Goal: Information Seeking & Learning: Learn about a topic

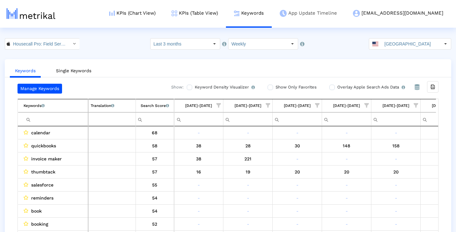
scroll to position [0, 379]
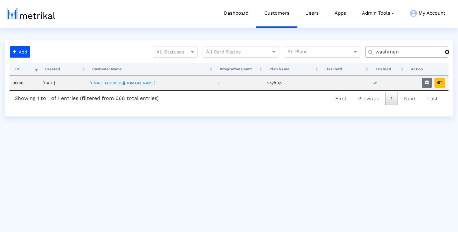
drag, startPoint x: 401, startPoint y: 53, endPoint x: 328, endPoint y: 53, distance: 73.5
click at [328, 53] on div "All Statuses All Card States All Plans washmen" at bounding box center [243, 54] width 421 height 17
type input "housecall"
click at [428, 82] on icon "button" at bounding box center [427, 83] width 4 height 4
select select "1: 1"
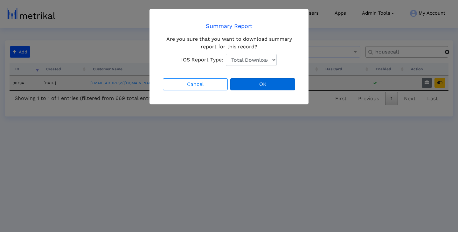
click at [259, 85] on button "OK" at bounding box center [262, 84] width 65 height 12
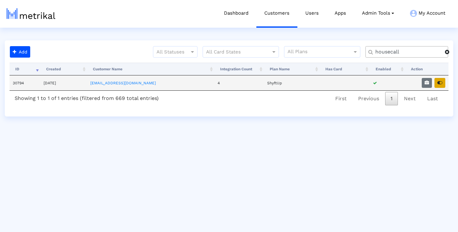
click at [437, 85] on button "button" at bounding box center [440, 83] width 11 height 10
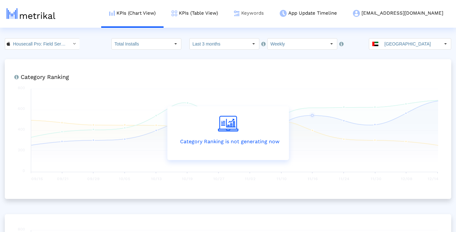
click at [265, 16] on link "Keywords" at bounding box center [249, 13] width 46 height 26
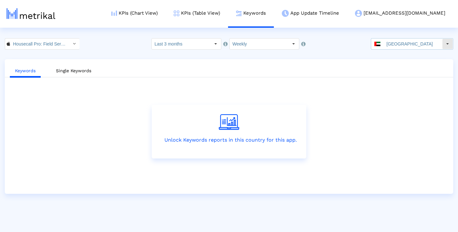
click at [444, 44] on div "Select" at bounding box center [448, 44] width 10 height 10
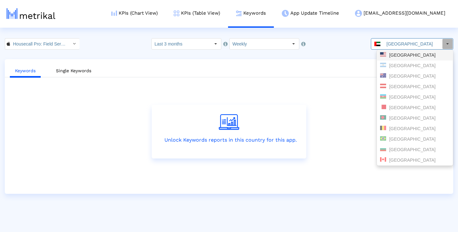
click at [419, 56] on div "United States" at bounding box center [415, 55] width 70 height 6
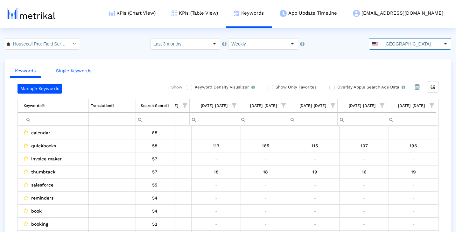
click at [83, 71] on link "Single Keywords" at bounding box center [74, 71] width 46 height 12
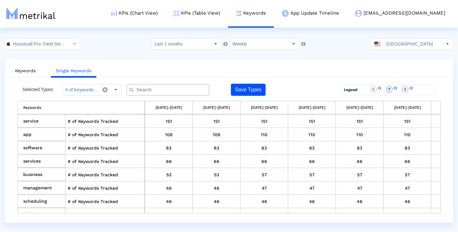
click at [155, 92] on input "text" at bounding box center [169, 90] width 75 height 7
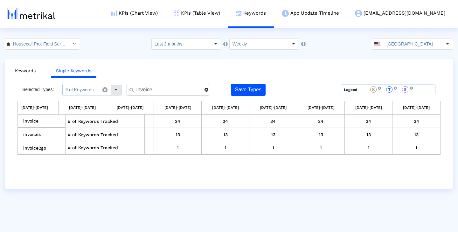
type input "invoice"
click at [115, 90] on div "Select" at bounding box center [116, 90] width 10 height 10
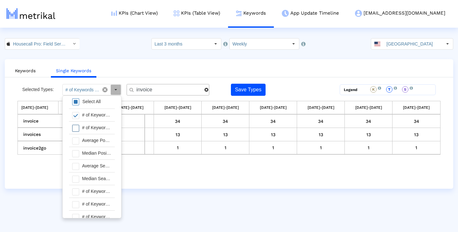
click at [99, 130] on div "# of Keywords Ranked For" at bounding box center [97, 128] width 36 height 12
type input "# of Keywords Tracked, # of Keywords Ranked For"
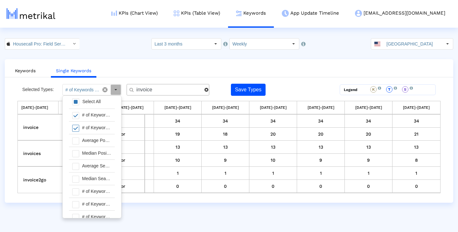
click at [261, 57] on crea-index "Housecall Pro: Field Service < 692833651 > Select how far back from today you w…" at bounding box center [229, 120] width 458 height 165
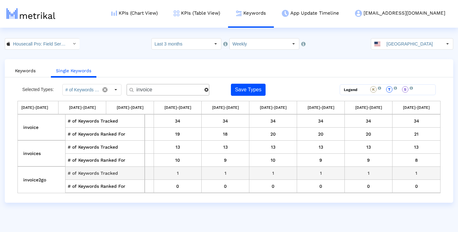
scroll to position [0, 0]
drag, startPoint x: 158, startPoint y: 90, endPoint x: 121, endPoint y: 90, distance: 36.6
click at [121, 90] on div "Selected Types: # of Keywords Tracked, # of Keywords Ranked For Pull down to re…" at bounding box center [177, 90] width 318 height 12
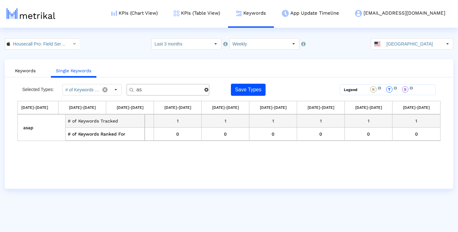
type input "a"
type input "c"
drag, startPoint x: 181, startPoint y: 89, endPoint x: 137, endPoint y: 89, distance: 43.6
click at [137, 89] on input "crm" at bounding box center [168, 90] width 73 height 7
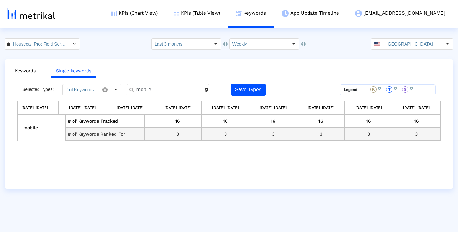
scroll to position [0, 0]
type input "m"
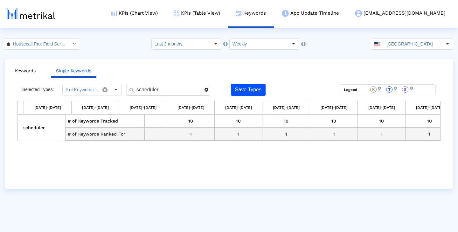
scroll to position [0, 325]
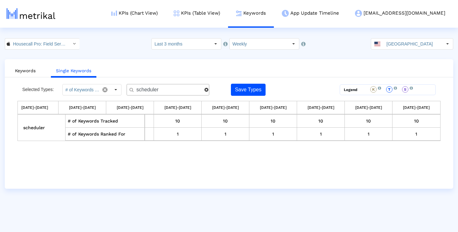
drag, startPoint x: 163, startPoint y: 89, endPoint x: 131, endPoint y: 89, distance: 31.8
click at [131, 89] on div "scheduler" at bounding box center [168, 89] width 83 height 11
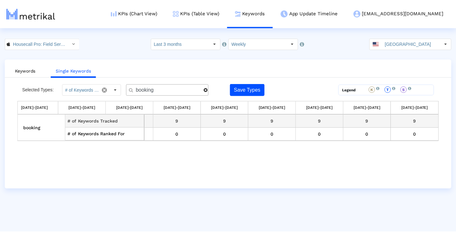
scroll to position [0, 0]
type input "b"
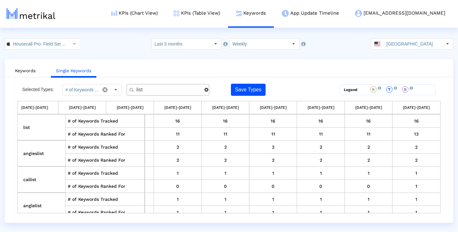
type input "list"
click at [205, 90] on span at bounding box center [207, 90] width 4 height 4
click at [233, 65] on ul "Keywords Single Keywords" at bounding box center [229, 69] width 449 height 15
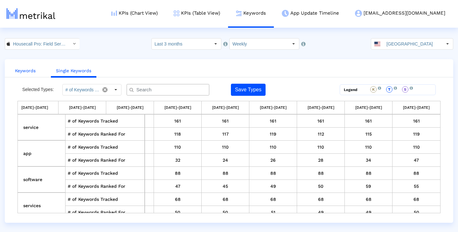
click at [22, 75] on link "Keywords" at bounding box center [25, 71] width 31 height 12
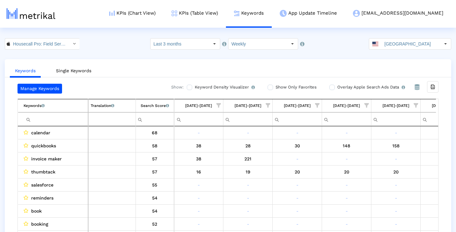
scroll to position [0, 379]
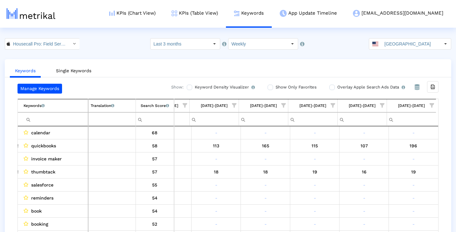
click at [432, 106] on span "Show filter options for column '09/07/25-09/13/25'" at bounding box center [432, 105] width 4 height 4
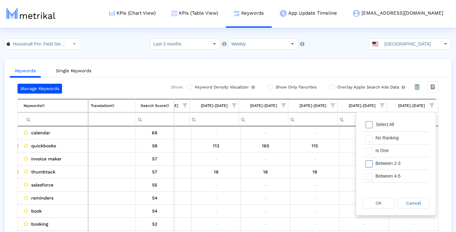
click at [394, 162] on div "Between 2-3" at bounding box center [400, 163] width 57 height 12
click at [392, 177] on div "Between 4-5" at bounding box center [400, 176] width 57 height 12
click at [403, 160] on div "Between 6-10" at bounding box center [400, 161] width 57 height 12
click at [403, 172] on div "Between 11-20" at bounding box center [400, 174] width 57 height 12
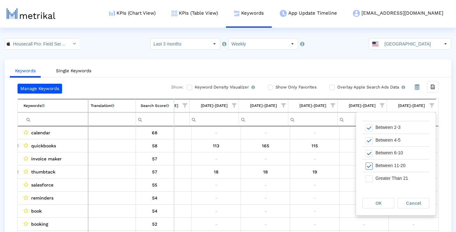
scroll to position [36, 0]
click at [383, 203] on div "OK" at bounding box center [378, 203] width 31 height 10
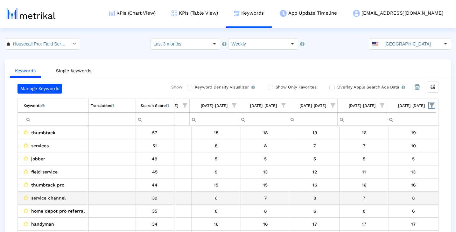
scroll to position [0, 0]
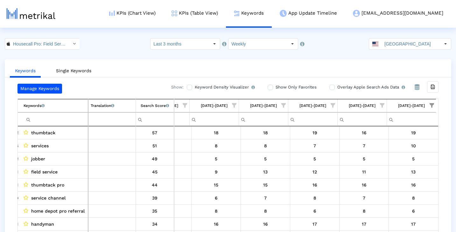
click at [381, 105] on span "Show filter options for column '08/31/25-09/06/25'" at bounding box center [382, 105] width 4 height 4
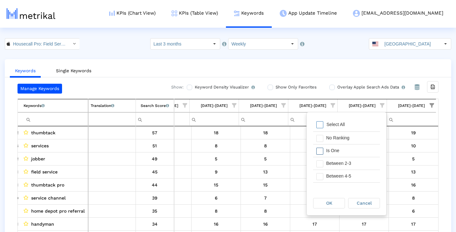
click at [346, 148] on div "Is One" at bounding box center [351, 151] width 57 height 12
click at [328, 202] on span "OK" at bounding box center [329, 203] width 6 height 5
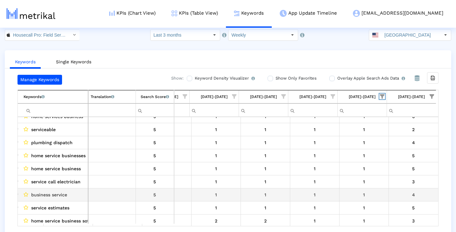
scroll to position [-1, 379]
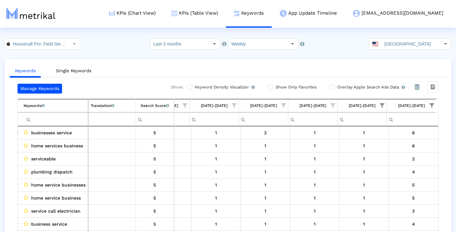
click at [431, 104] on span "Show filter options for column '09/07/25-09/13/25'" at bounding box center [432, 105] width 4 height 4
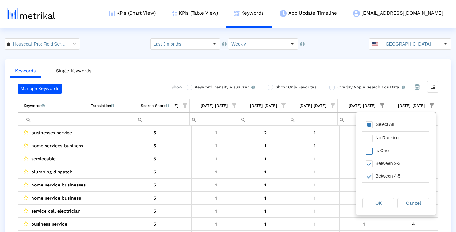
click at [394, 150] on div "Is One" at bounding box center [400, 151] width 57 height 12
click at [400, 167] on div "Between 11-20" at bounding box center [400, 165] width 57 height 12
click at [384, 204] on div "OK" at bounding box center [378, 203] width 31 height 10
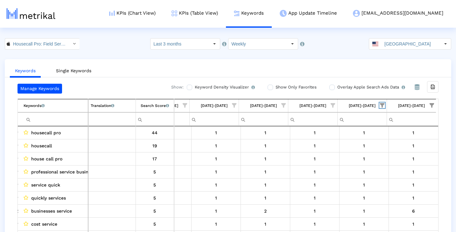
click at [382, 107] on span "Show filter options for column '08/31/25-09/06/25'" at bounding box center [382, 105] width 4 height 4
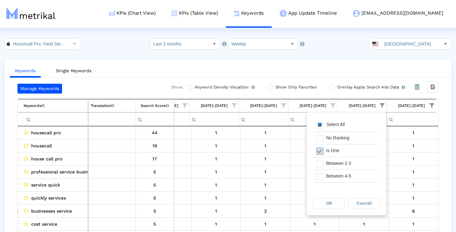
click at [321, 151] on span "Filter options" at bounding box center [319, 151] width 7 height 7
click at [333, 205] on div "OK" at bounding box center [329, 203] width 31 height 10
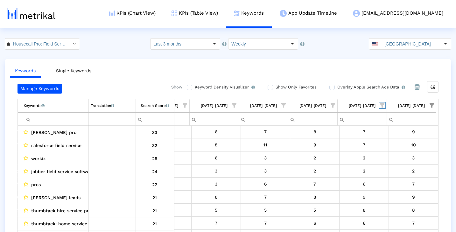
scroll to position [68, 0]
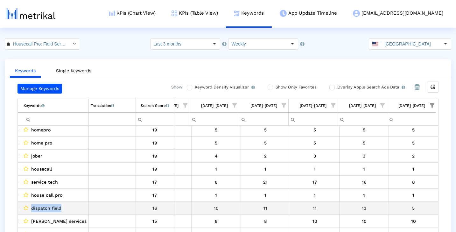
drag, startPoint x: 62, startPoint y: 207, endPoint x: 31, endPoint y: 208, distance: 31.2
click at [31, 208] on div "dispatch field" at bounding box center [55, 208] width 62 height 8
copy span "dispatch field"
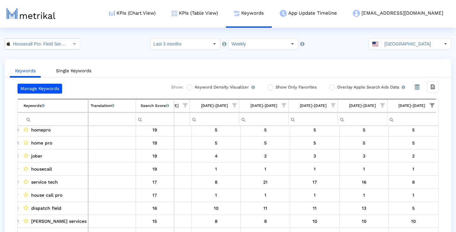
click at [69, 45] on div "Select" at bounding box center [74, 44] width 10 height 10
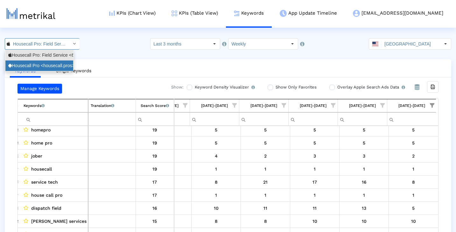
click at [59, 62] on div "Housecall Pro <housecall.pros>" at bounding box center [39, 65] width 68 height 11
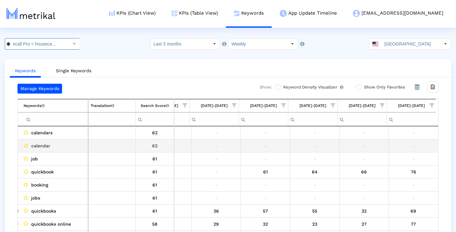
scroll to position [0, 0]
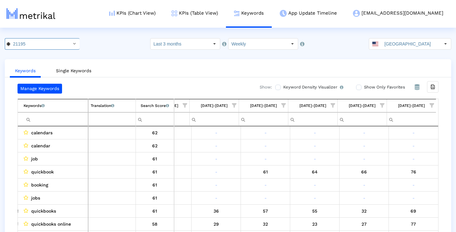
click at [432, 107] on span "Show filter options for column '09/07/25-09/13/25'" at bounding box center [432, 105] width 4 height 4
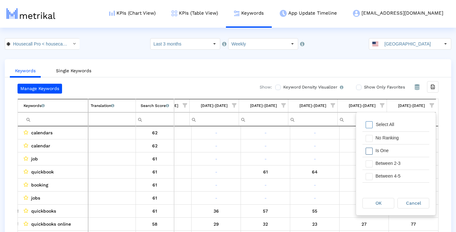
click at [405, 149] on div "Is One" at bounding box center [400, 151] width 57 height 12
click at [403, 166] on div "Between 2-3" at bounding box center [400, 163] width 57 height 12
click at [402, 175] on div "Between 4-5" at bounding box center [400, 176] width 57 height 12
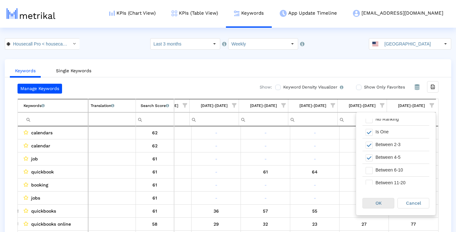
click at [378, 203] on span "OK" at bounding box center [379, 203] width 6 height 5
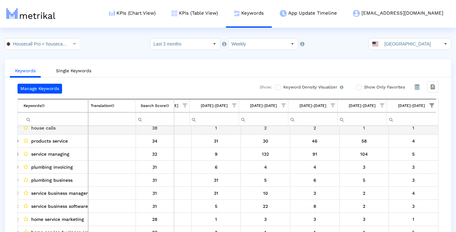
scroll to position [45, 0]
